Goal: Find specific page/section: Find specific page/section

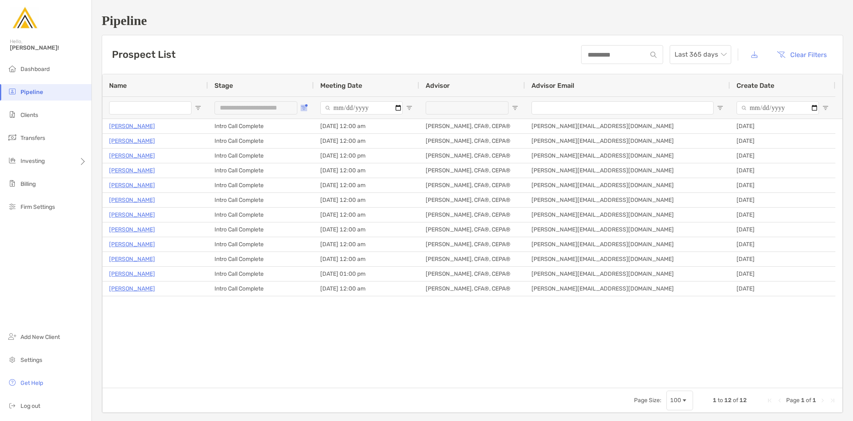
click at [304, 105] on span "Open Filter Menu" at bounding box center [304, 108] width 7 height 7
click at [310, 176] on div "Intro Call Complete" at bounding box center [346, 181] width 78 height 11
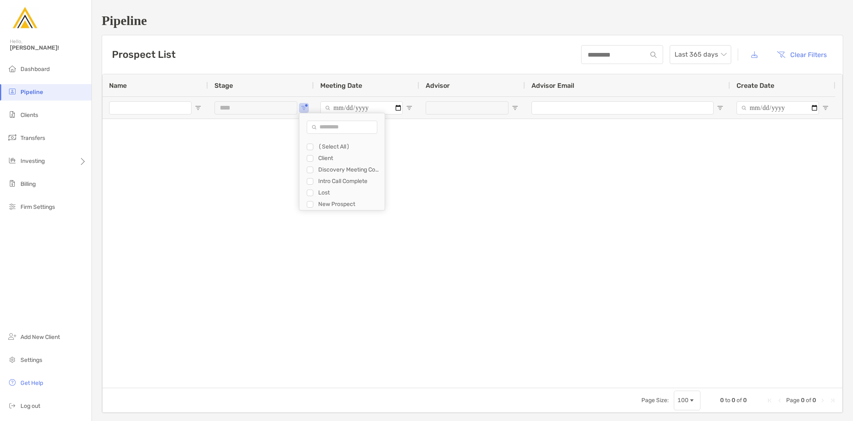
type input "**********"
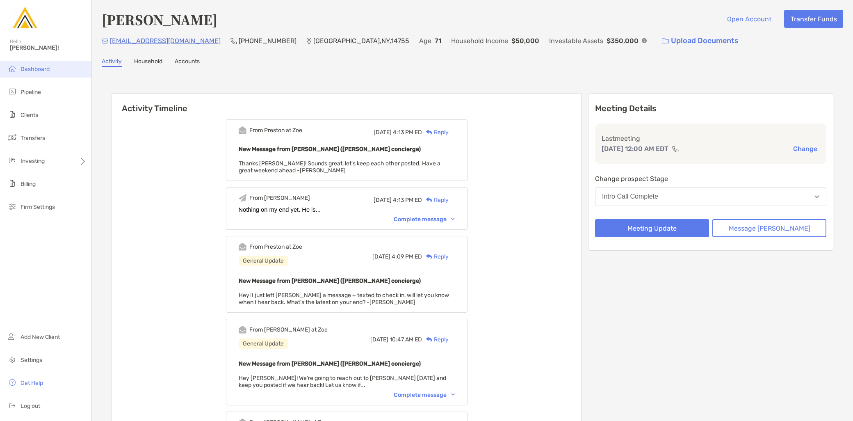
click at [34, 64] on li "Dashboard" at bounding box center [45, 69] width 91 height 16
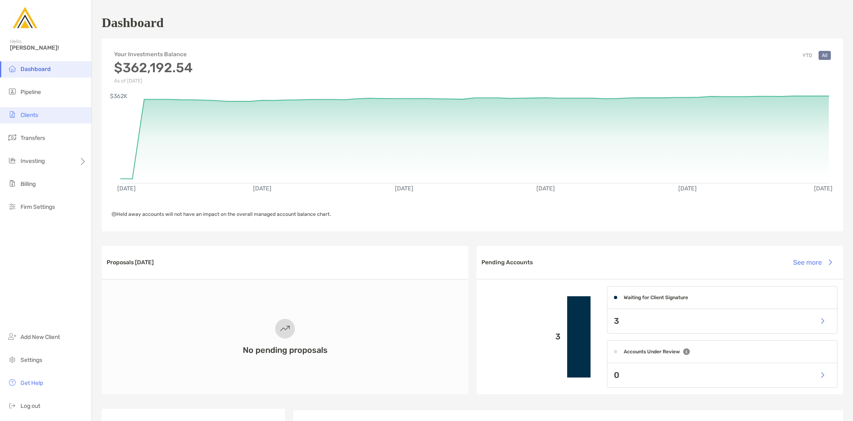
click at [40, 116] on li "Clients" at bounding box center [45, 115] width 91 height 16
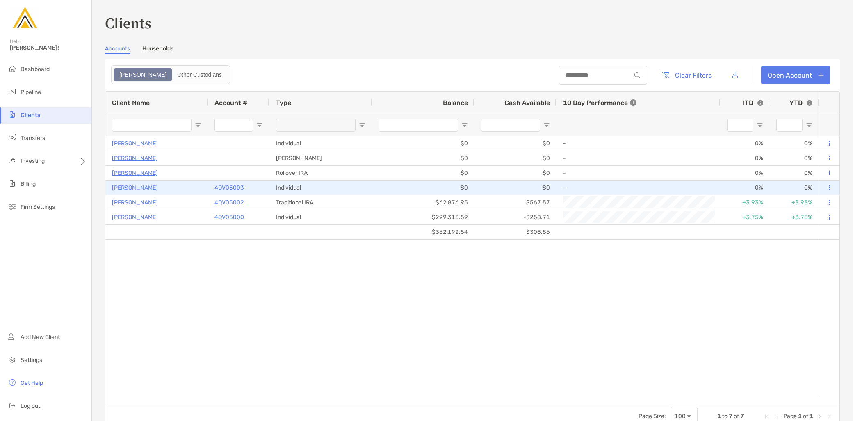
click at [146, 190] on p "Kayyden Kashier" at bounding box center [135, 188] width 46 height 10
